Goal: Task Accomplishment & Management: Complete application form

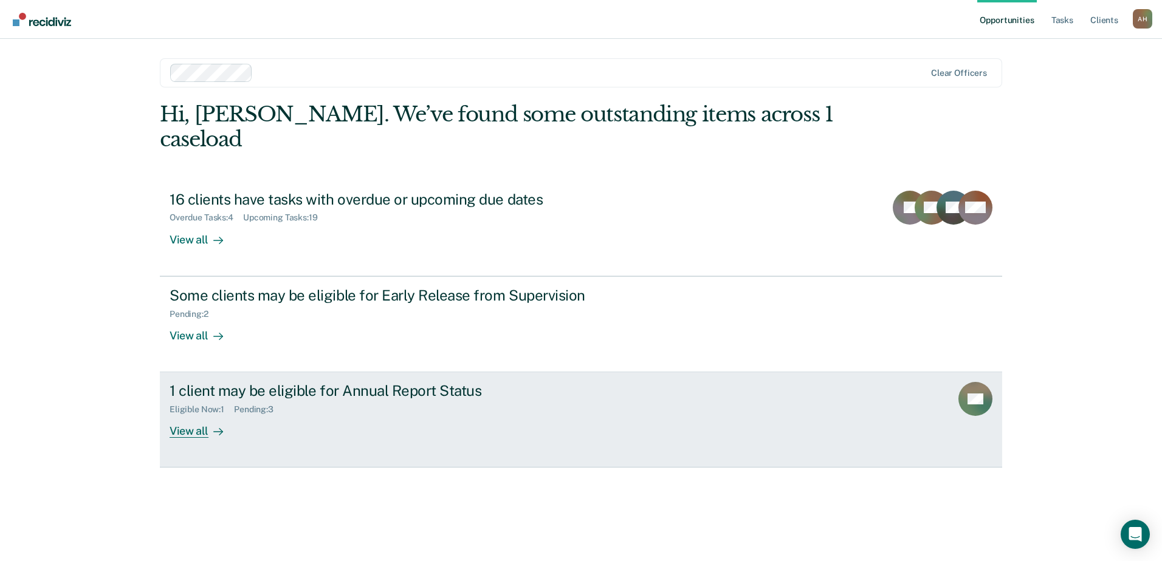
click at [192, 415] on div "View all" at bounding box center [204, 427] width 68 height 24
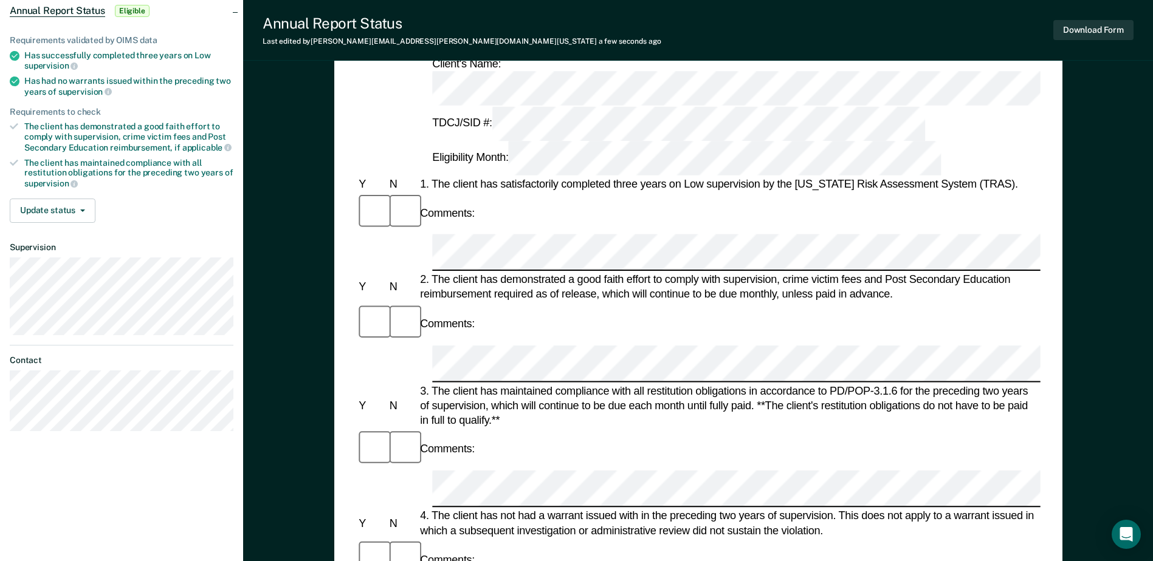
scroll to position [122, 0]
click at [767, 305] on div "Comments:" at bounding box center [698, 325] width 684 height 41
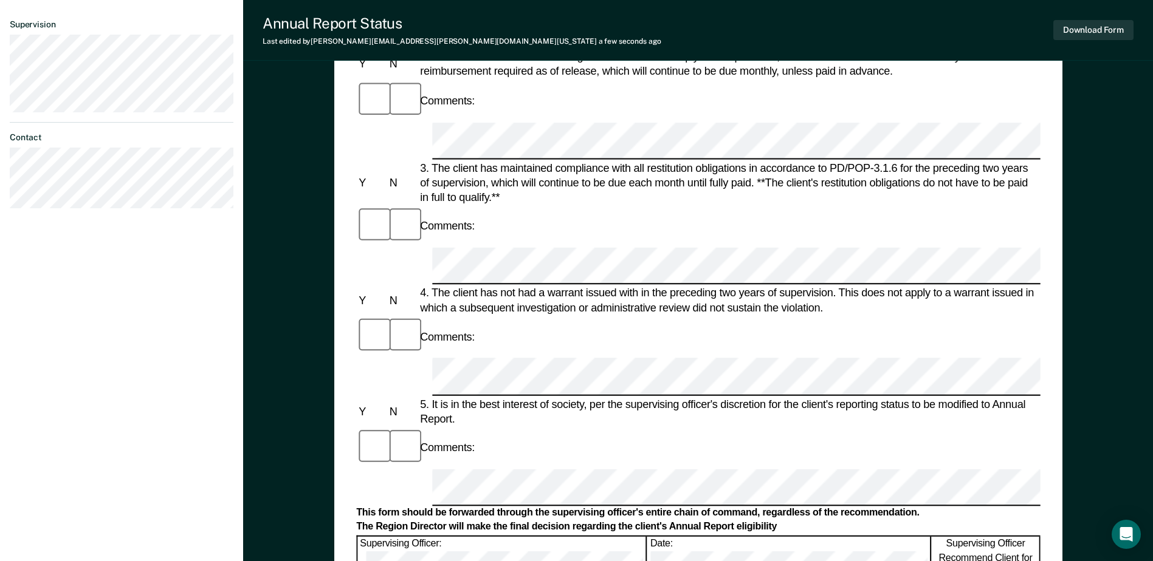
scroll to position [340, 0]
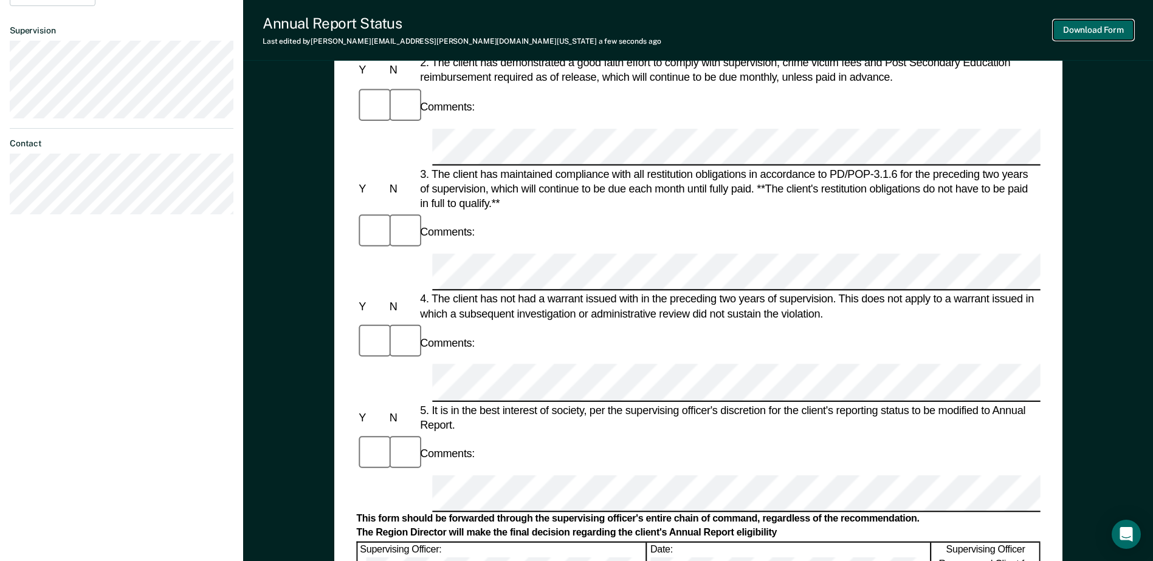
click at [1076, 25] on button "Download Form" at bounding box center [1093, 30] width 80 height 20
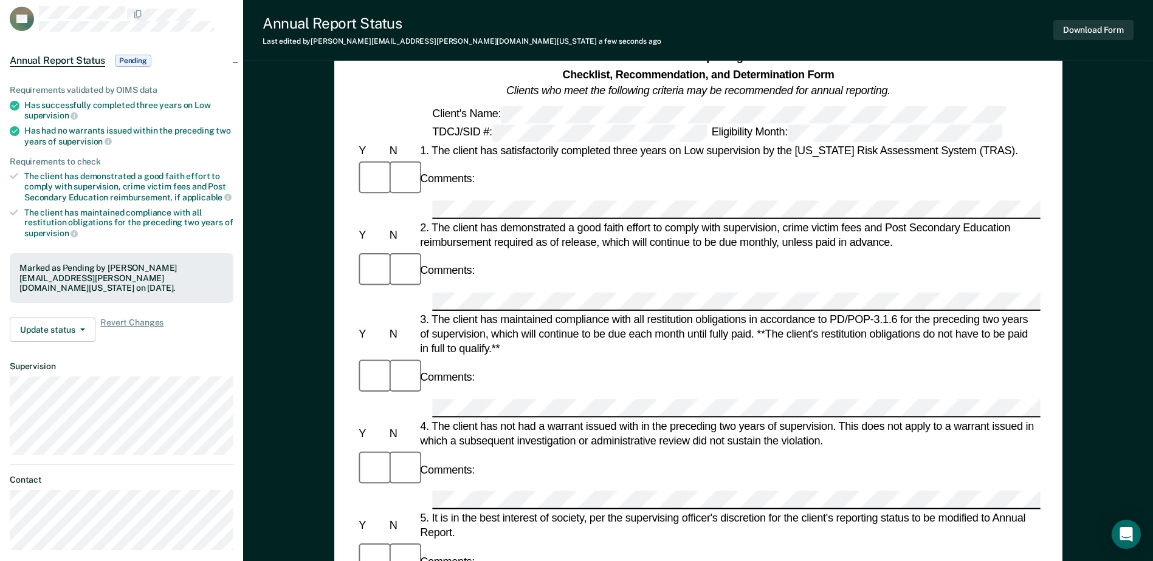
scroll to position [34, 0]
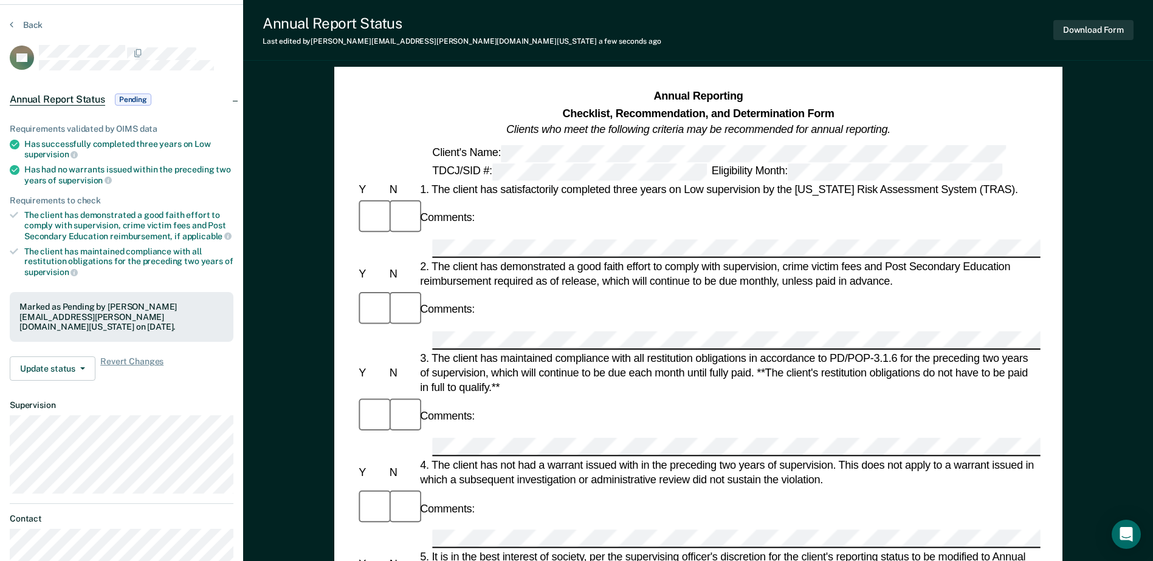
click at [121, 96] on span "Pending" at bounding box center [133, 100] width 36 height 12
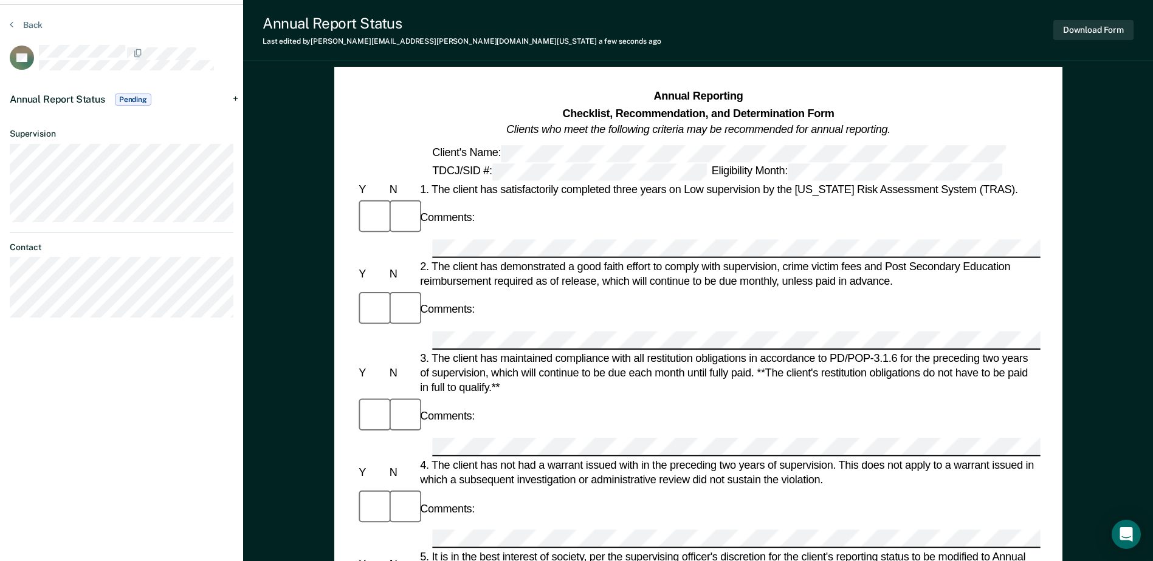
click at [139, 99] on span "Pending" at bounding box center [133, 100] width 36 height 12
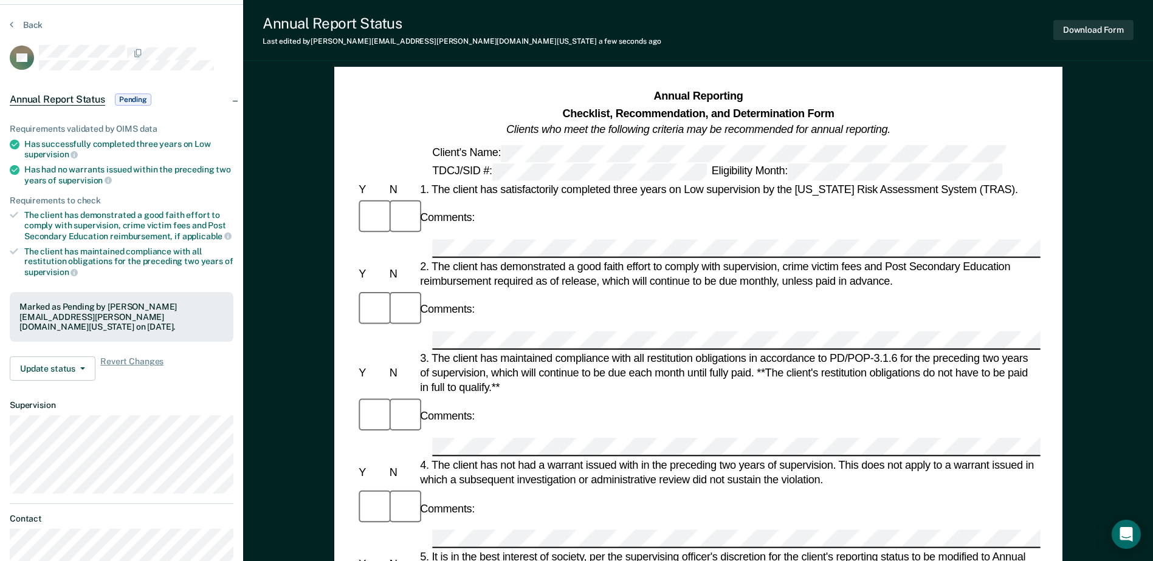
click at [139, 99] on span "Pending" at bounding box center [133, 100] width 36 height 12
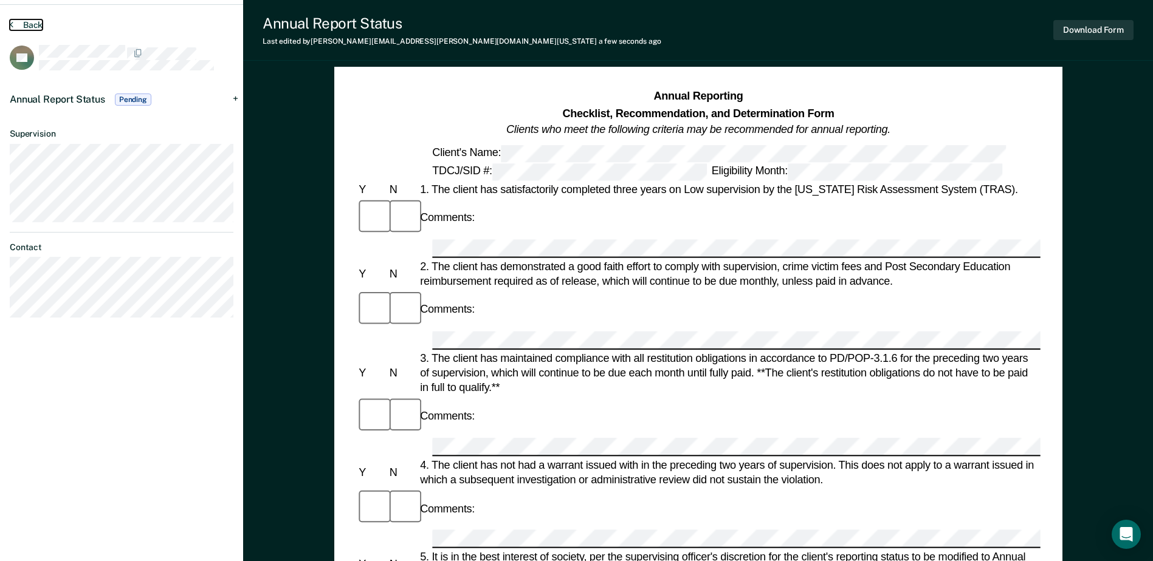
click at [24, 24] on button "Back" at bounding box center [26, 24] width 33 height 11
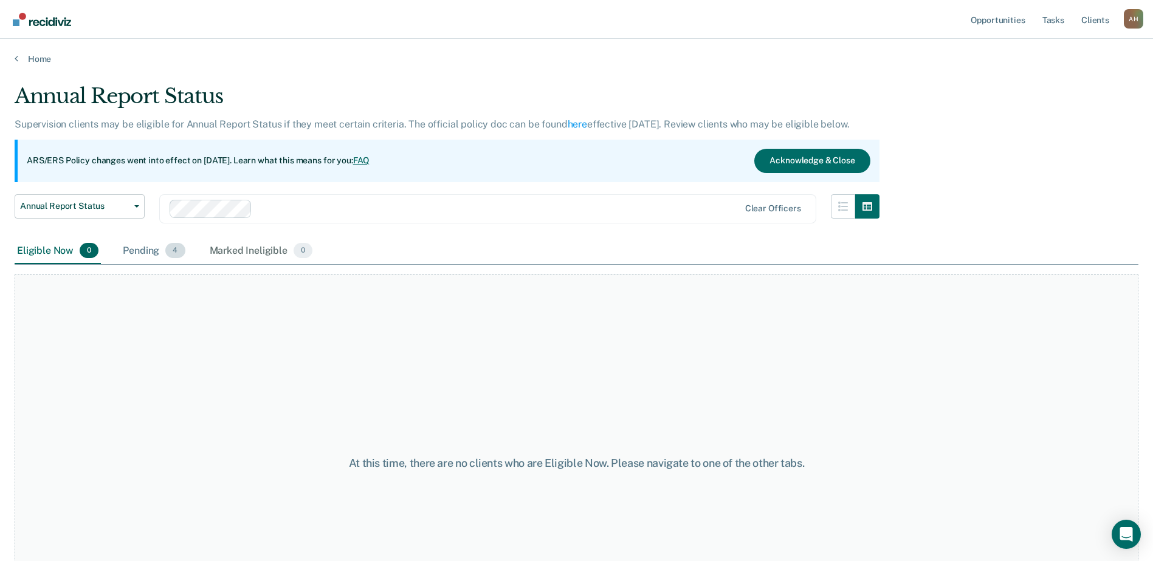
click at [142, 248] on div "Pending 4" at bounding box center [153, 251] width 67 height 27
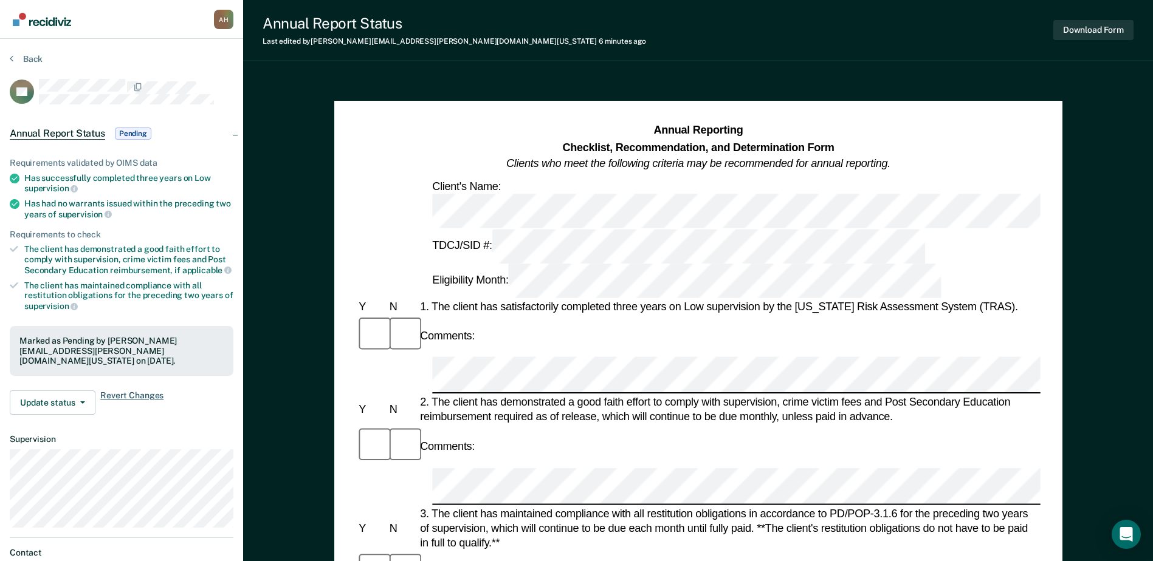
click at [137, 391] on span "Revert Changes" at bounding box center [131, 403] width 63 height 24
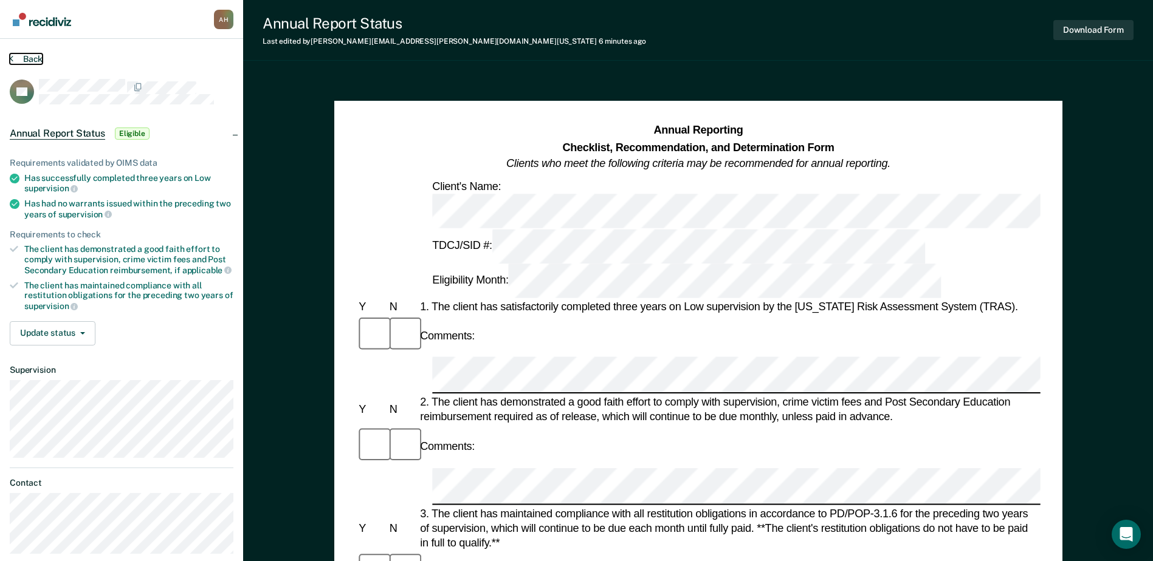
click at [27, 53] on button "Back" at bounding box center [26, 58] width 33 height 11
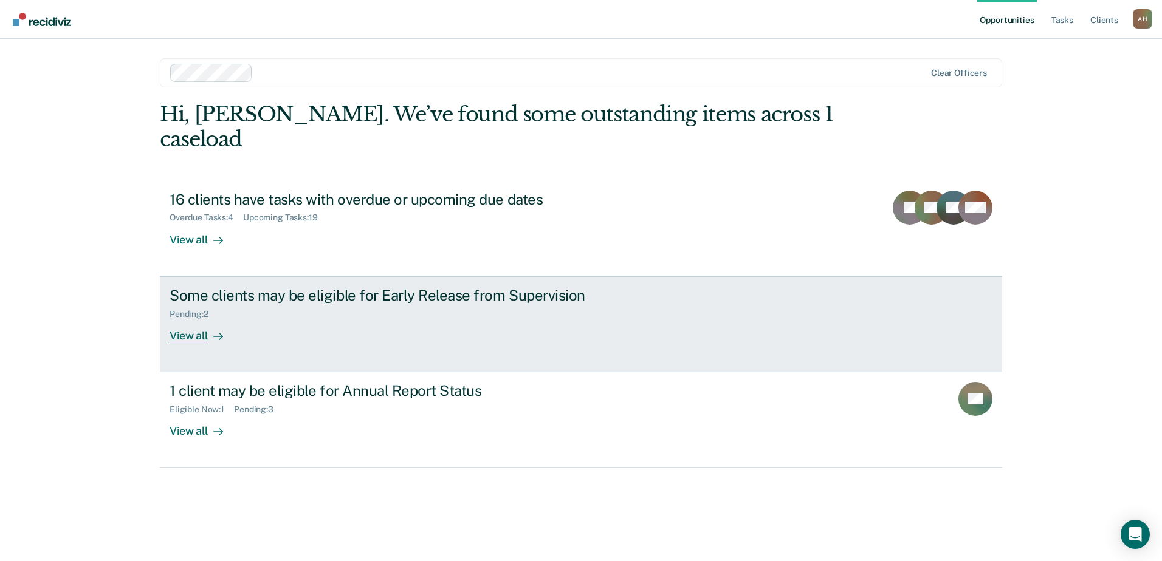
click at [198, 319] on div "View all" at bounding box center [204, 331] width 68 height 24
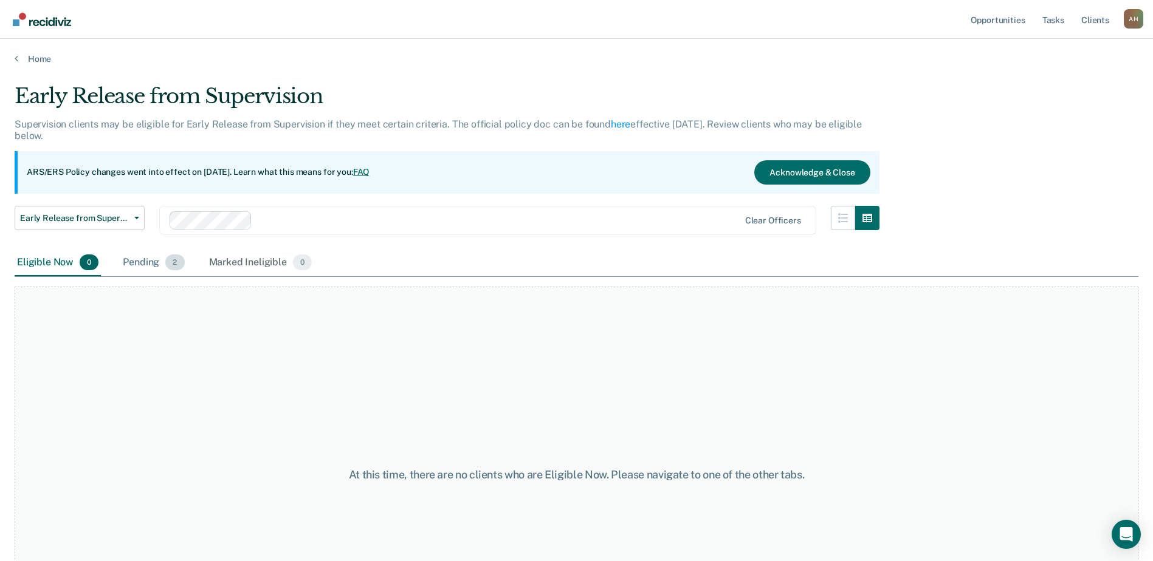
click at [151, 264] on div "Pending 2" at bounding box center [153, 263] width 66 height 27
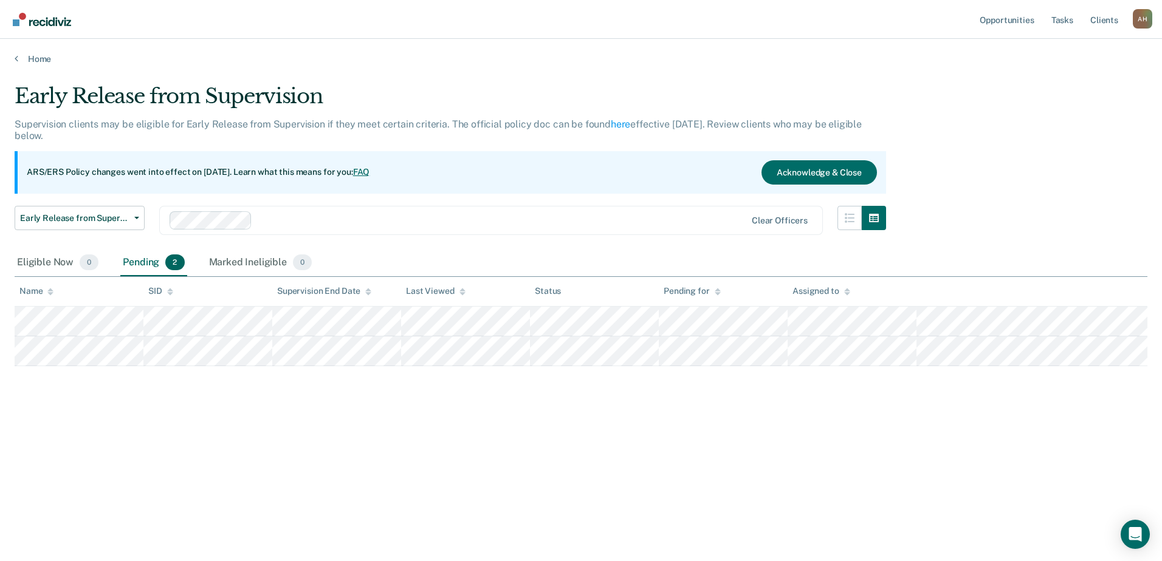
click at [12, 54] on div "Home" at bounding box center [581, 52] width 1162 height 26
click at [17, 55] on icon at bounding box center [17, 58] width 4 height 10
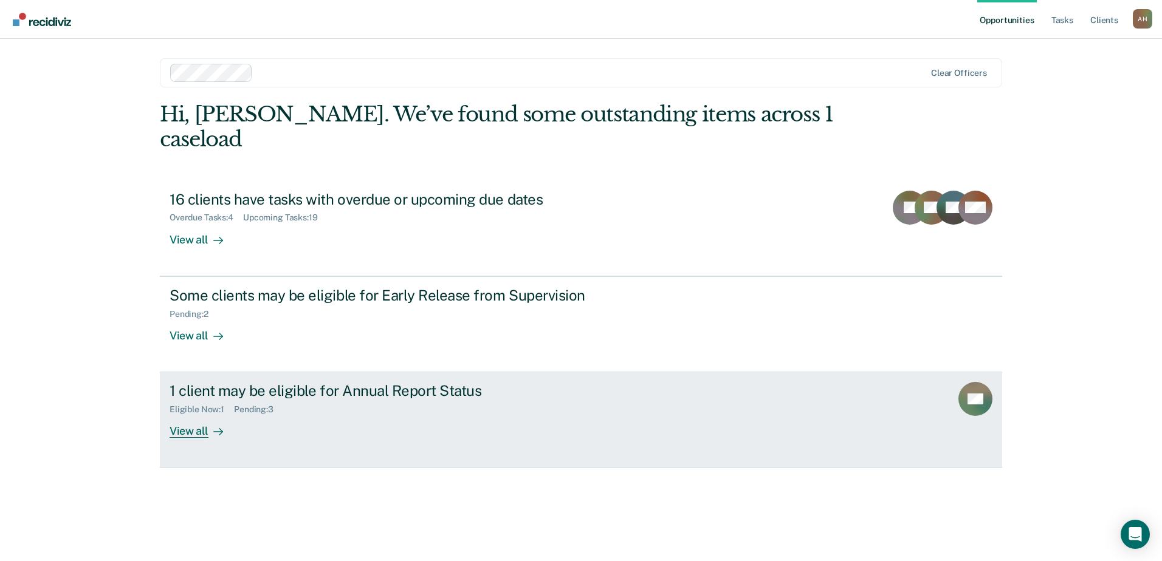
click at [190, 415] on div "View all" at bounding box center [204, 427] width 68 height 24
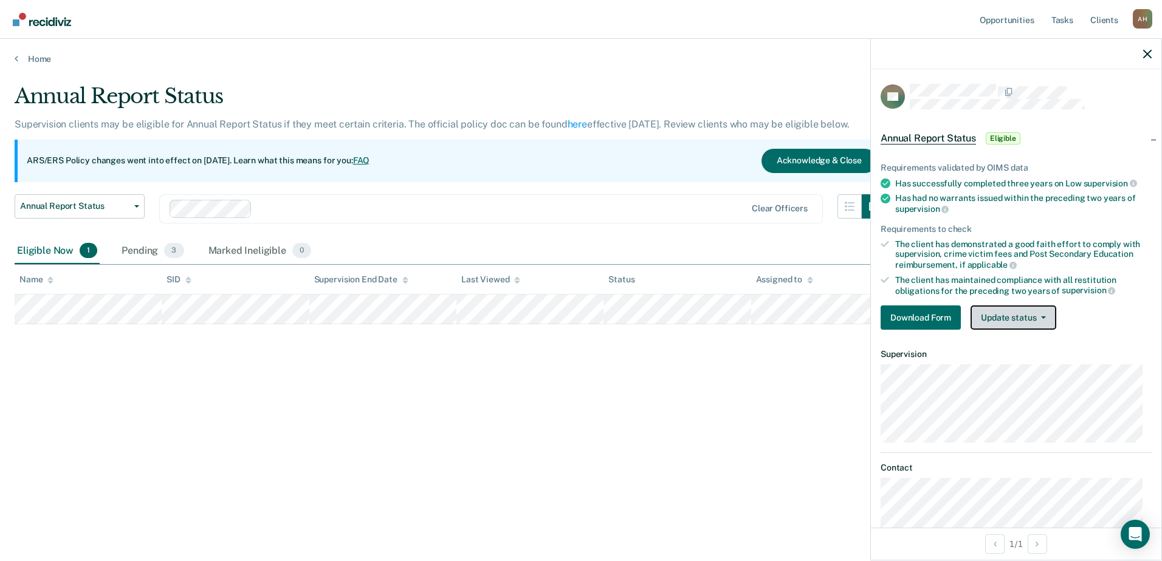
click at [998, 311] on button "Update status" at bounding box center [1013, 318] width 86 height 24
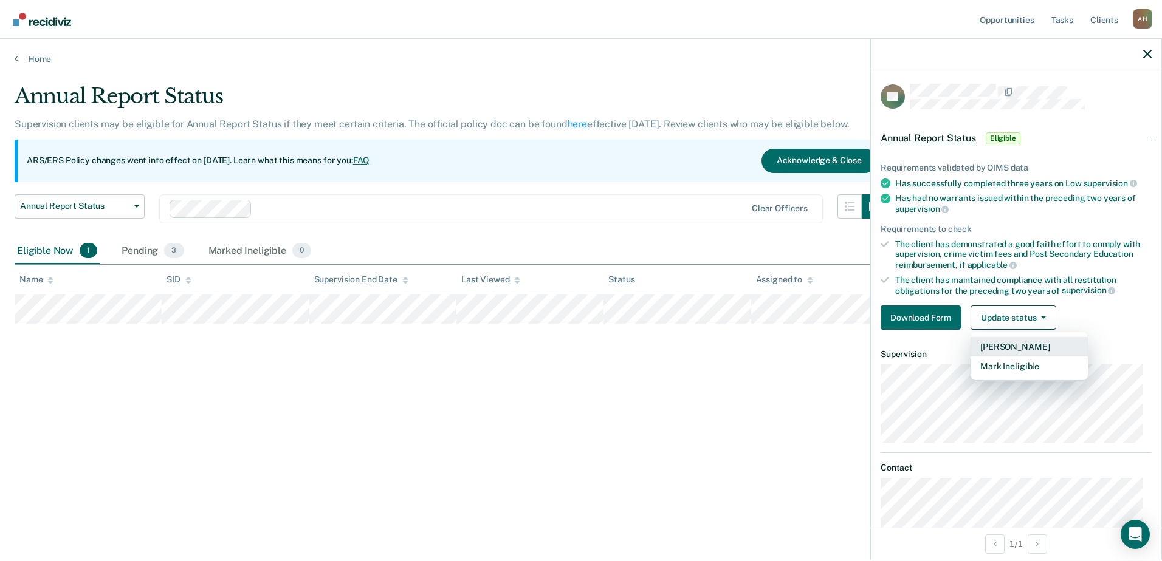
click at [1005, 348] on button "Mark Pending" at bounding box center [1028, 346] width 117 height 19
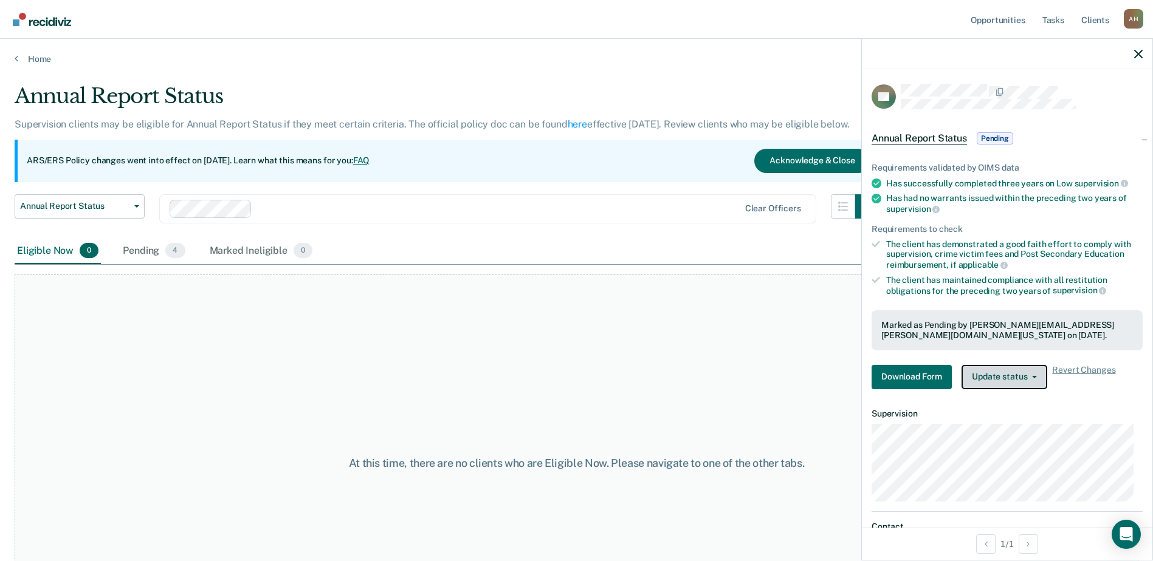
click at [1027, 377] on span "button" at bounding box center [1032, 377] width 10 height 2
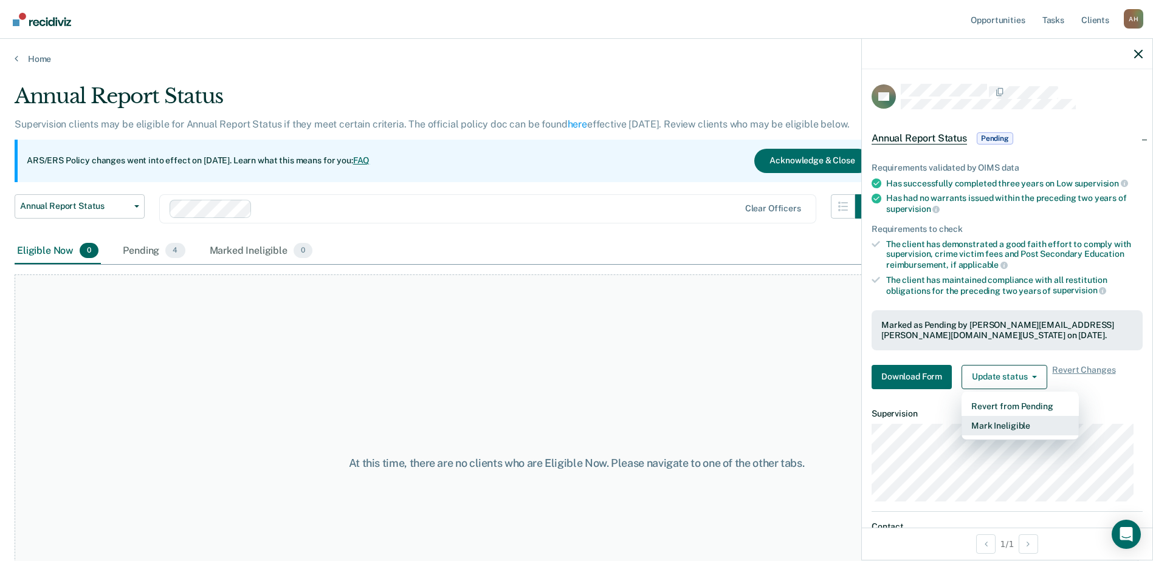
click at [1016, 423] on button "Mark Ineligible" at bounding box center [1019, 425] width 117 height 19
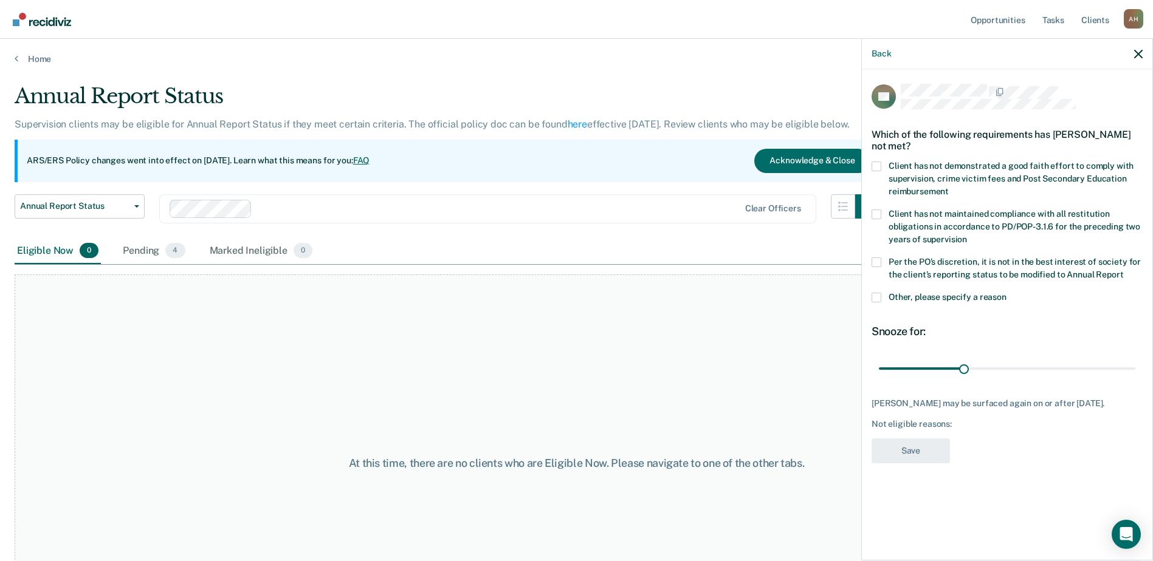
click at [872, 162] on span at bounding box center [876, 167] width 10 height 10
click at [948, 187] on input "Client has not demonstrated a good faith effort to comply with supervision, cri…" at bounding box center [948, 187] width 0 height 0
click at [875, 295] on span at bounding box center [876, 298] width 10 height 10
click at [1006, 293] on input "Other, please specify a reason" at bounding box center [1006, 293] width 0 height 0
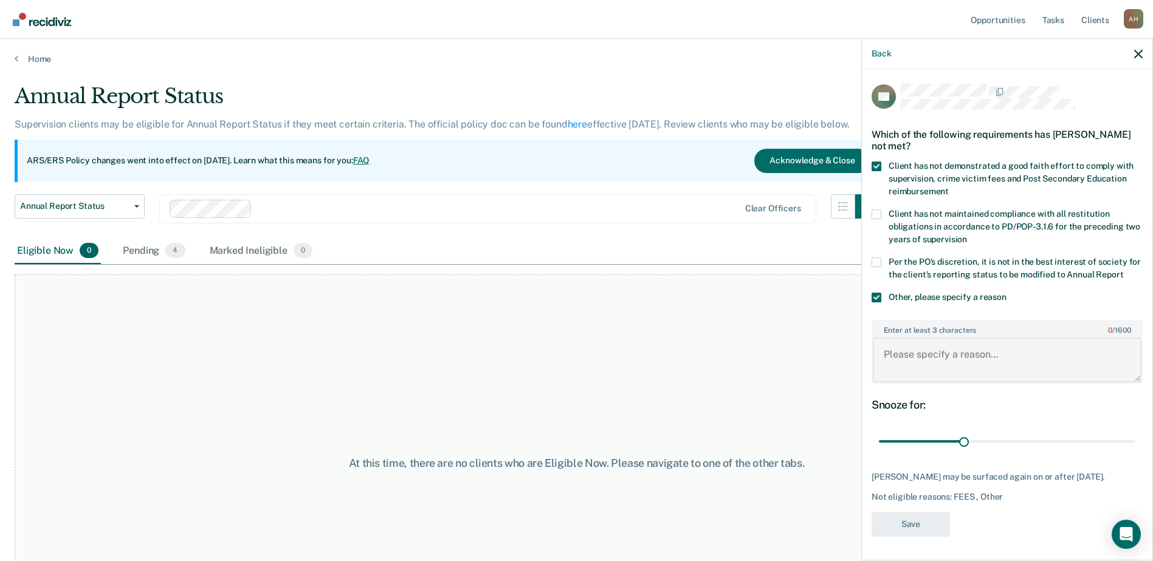
click at [922, 364] on textarea "Enter at least 3 characters 0 / 1600" at bounding box center [1006, 360] width 269 height 45
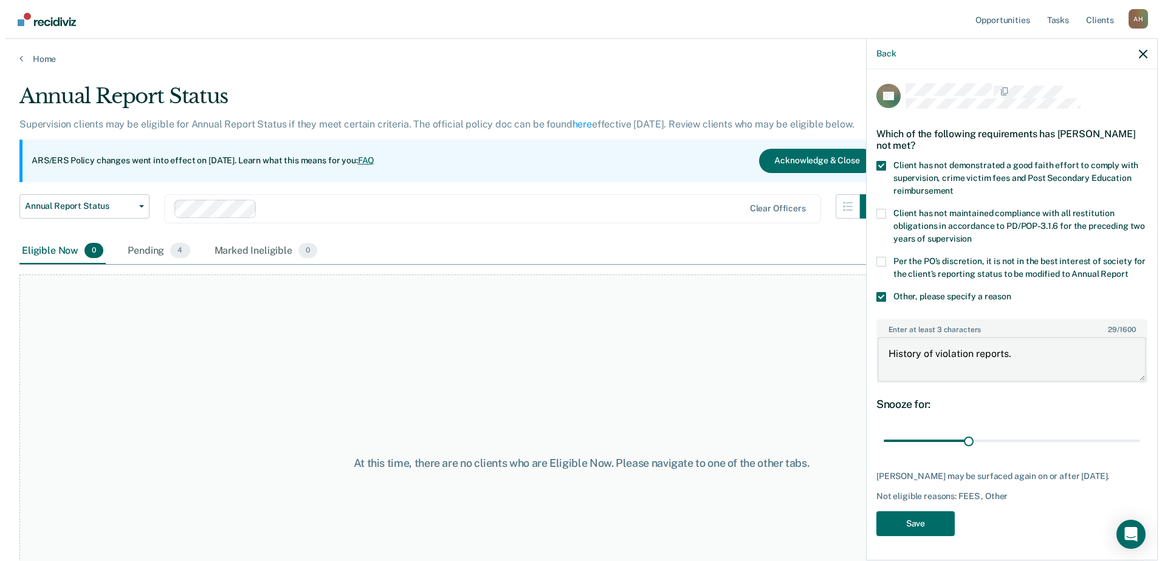
scroll to position [22, 0]
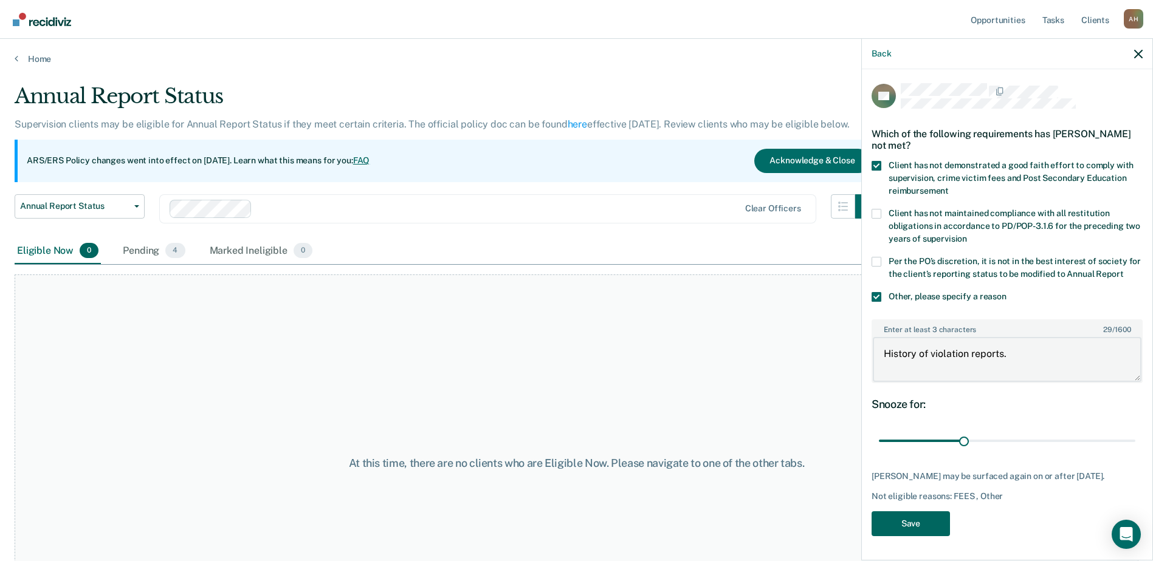
type textarea "History of violation reports."
click at [914, 520] on button "Save" at bounding box center [910, 524] width 78 height 25
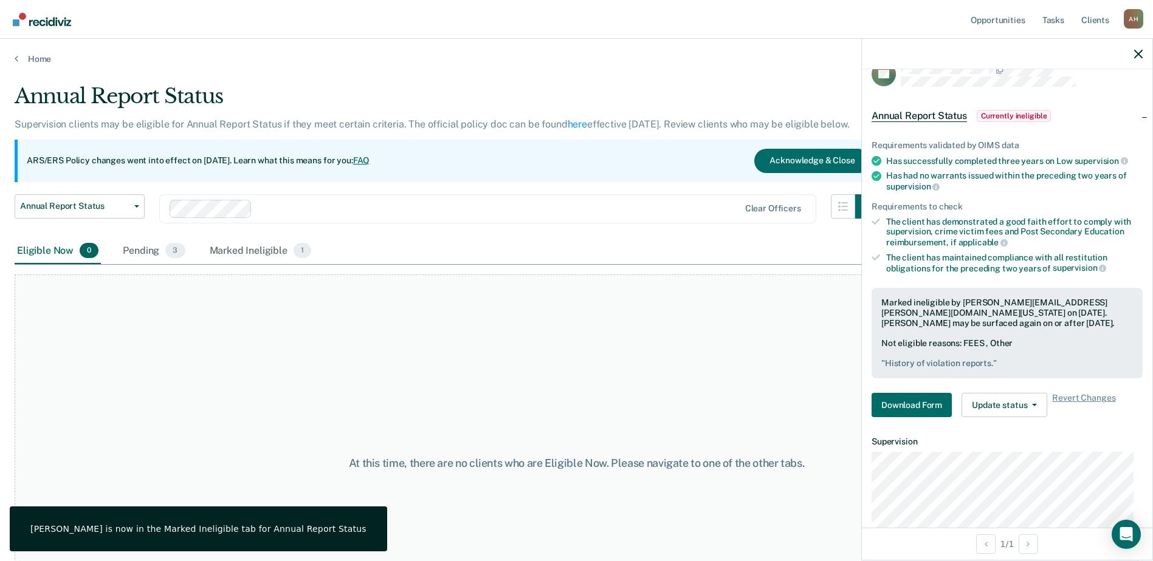
click at [693, 366] on div "At this time, there are no clients who are Eligible Now. Please navigate to one…" at bounding box center [576, 463] width 1123 height 377
click at [1138, 52] on icon "button" at bounding box center [1138, 54] width 9 height 9
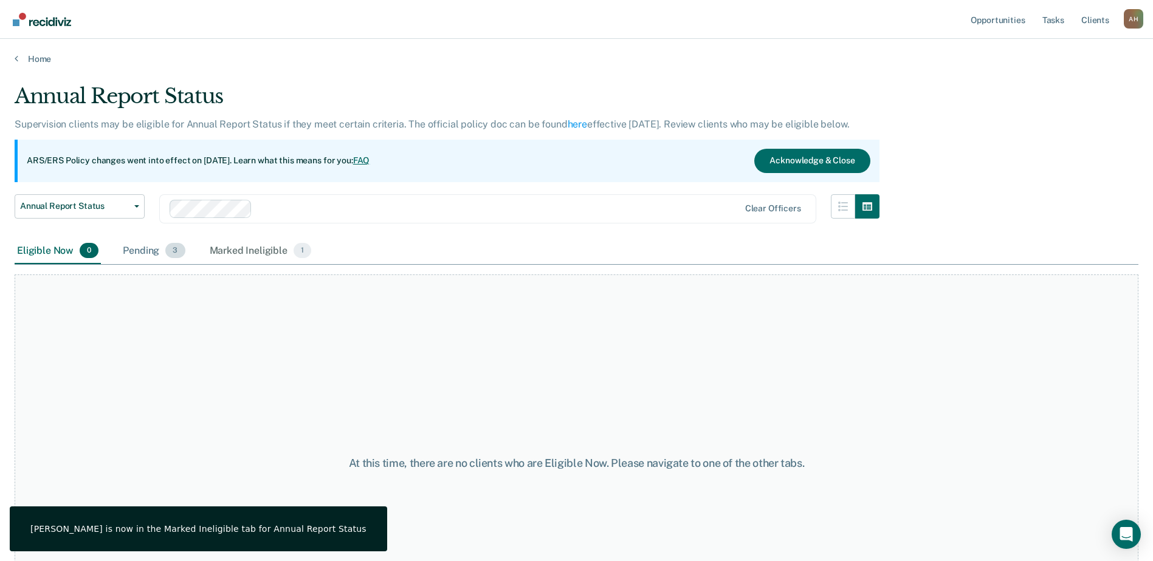
click at [128, 245] on div "Pending 3" at bounding box center [153, 251] width 67 height 27
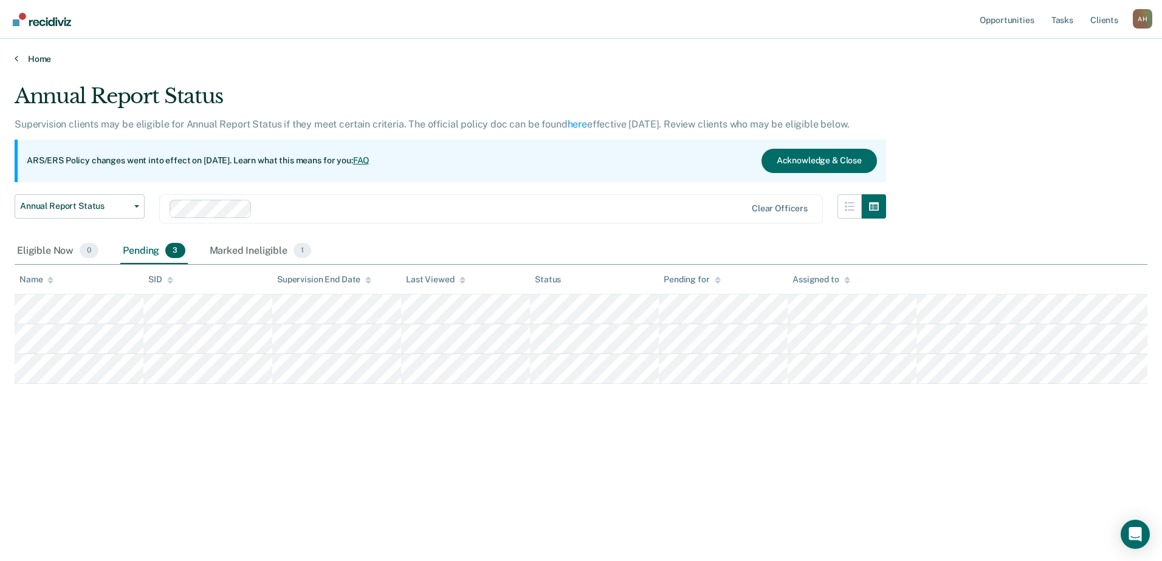
click at [36, 59] on link "Home" at bounding box center [581, 58] width 1133 height 11
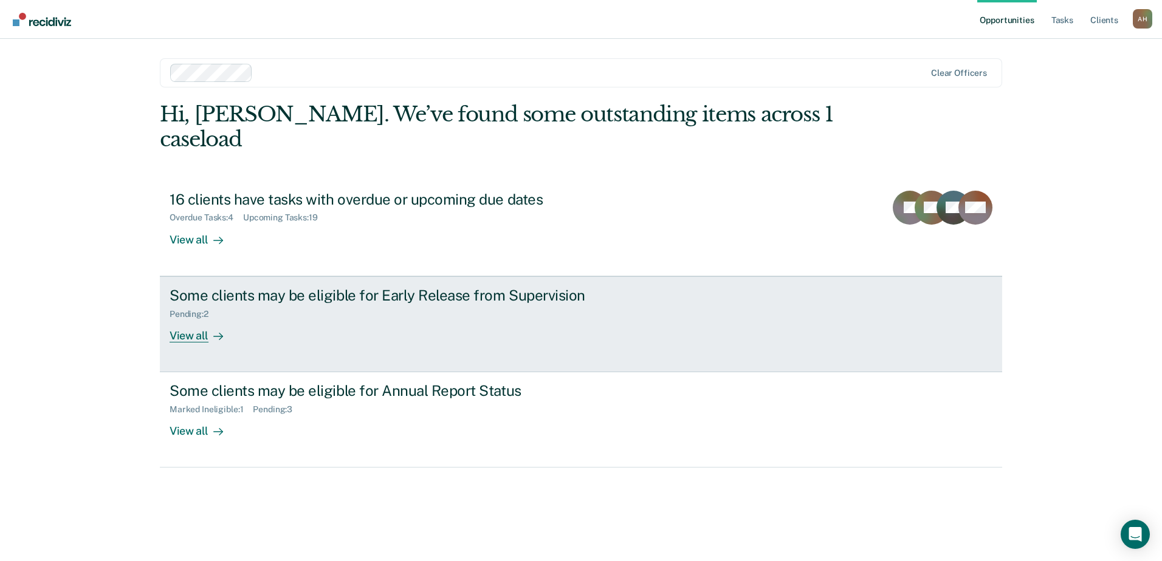
click at [184, 319] on div "View all" at bounding box center [204, 331] width 68 height 24
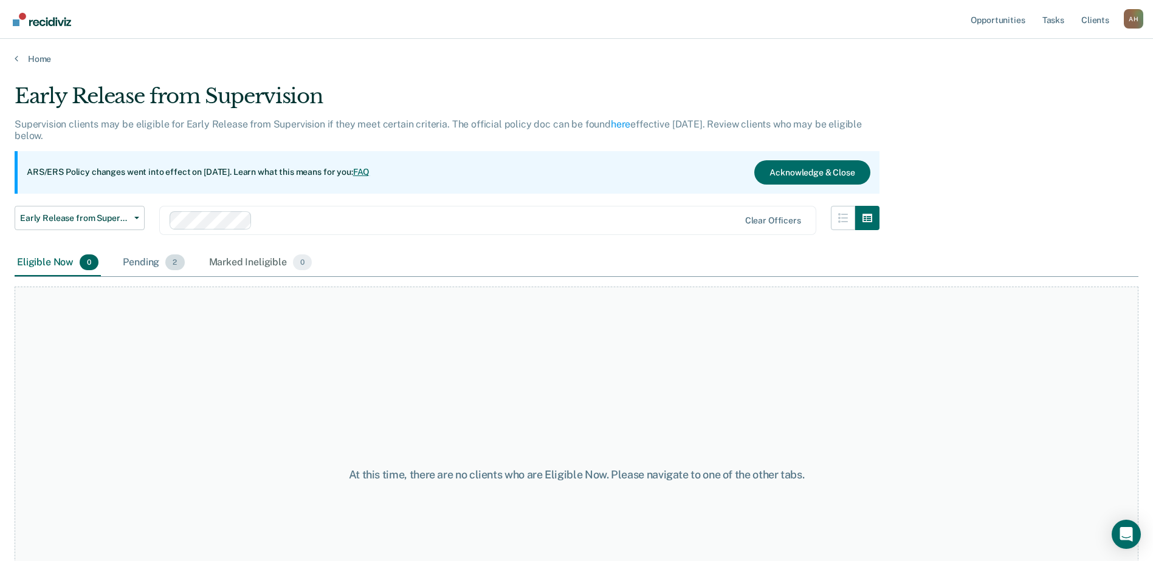
click at [140, 264] on div "Pending 2" at bounding box center [153, 263] width 66 height 27
